Goal: Information Seeking & Learning: Learn about a topic

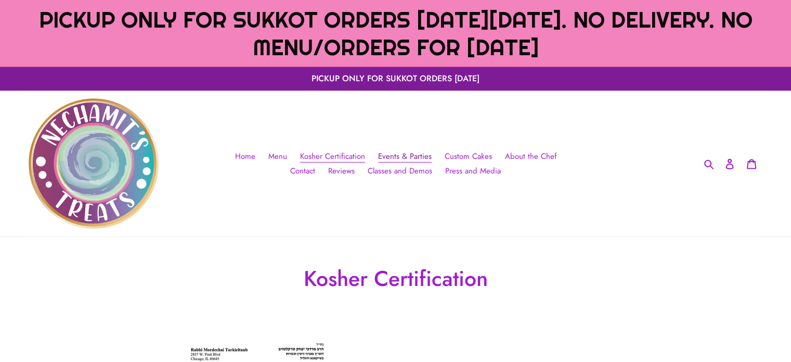
click at [381, 157] on span "Events & Parties" at bounding box center [405, 156] width 54 height 12
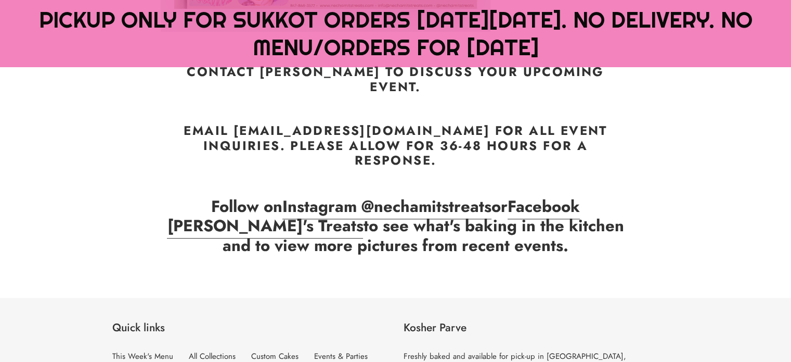
scroll to position [443, 0]
click at [378, 217] on strong "Follow on Instagram @nechamitstreats or Facebook [PERSON_NAME]'s Treats to see …" at bounding box center [395, 225] width 457 height 62
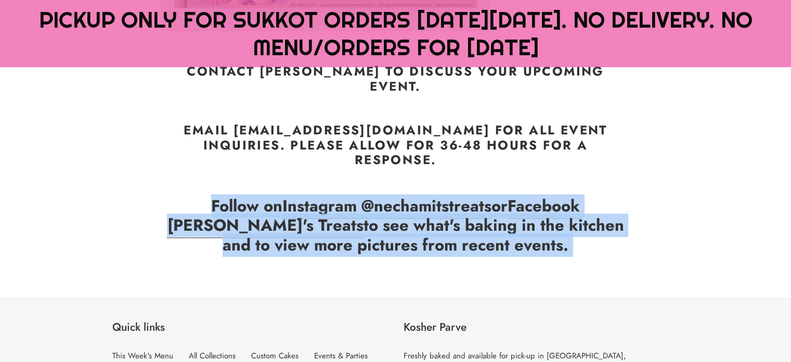
click at [378, 217] on strong "Follow on Instagram @nechamitstreats or Facebook [PERSON_NAME]'s Treats to see …" at bounding box center [395, 225] width 457 height 62
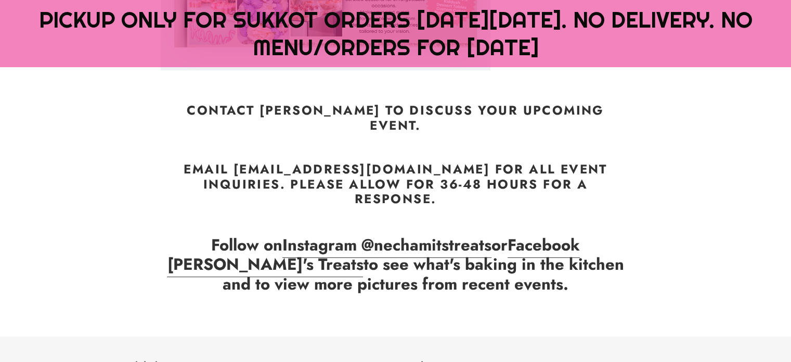
scroll to position [384, 0]
